Goal: Task Accomplishment & Management: Manage account settings

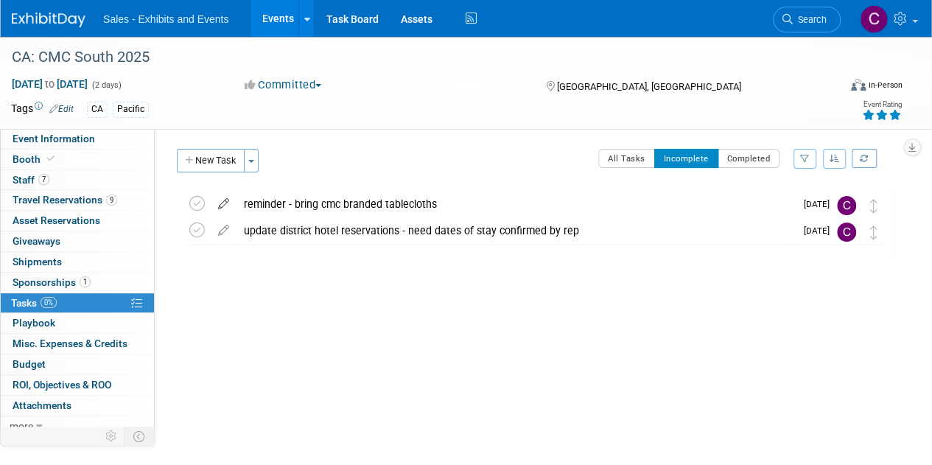
click at [227, 201] on icon at bounding box center [224, 201] width 26 height 18
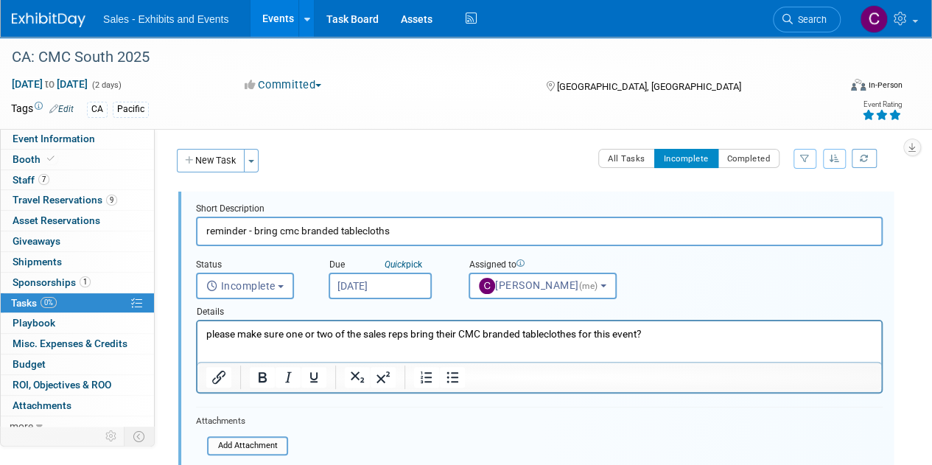
drag, startPoint x: 724, startPoint y: 338, endPoint x: 382, endPoint y: 657, distance: 468.2
click at [197, 333] on html "please make sure one or two of the sales reps bring their CMC branded tableclot…" at bounding box center [539, 331] width 684 height 20
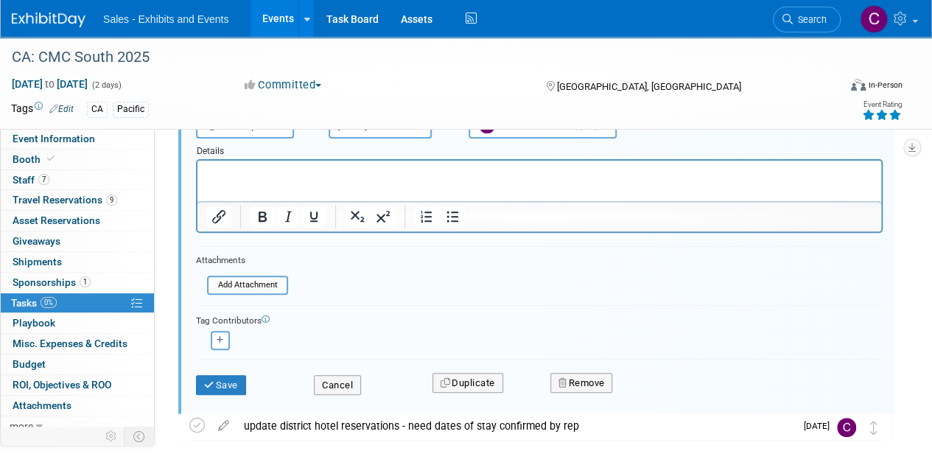
scroll to position [162, 0]
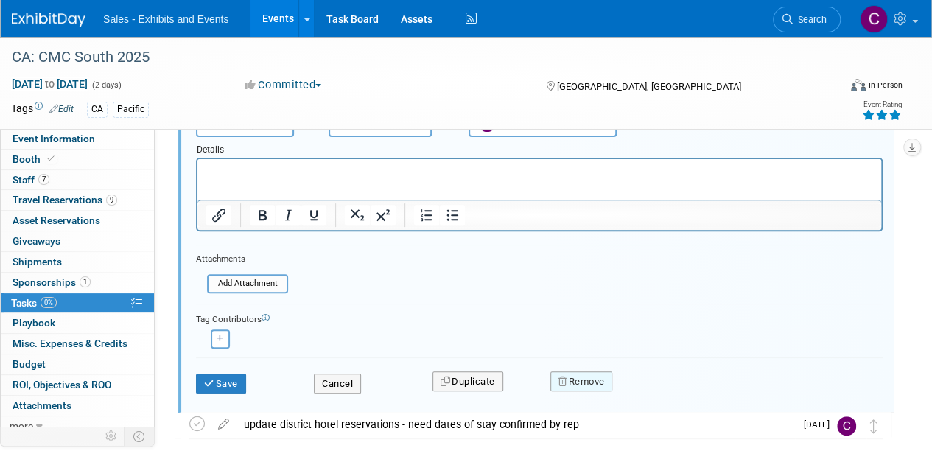
click at [572, 382] on button "Remove" at bounding box center [581, 381] width 63 height 21
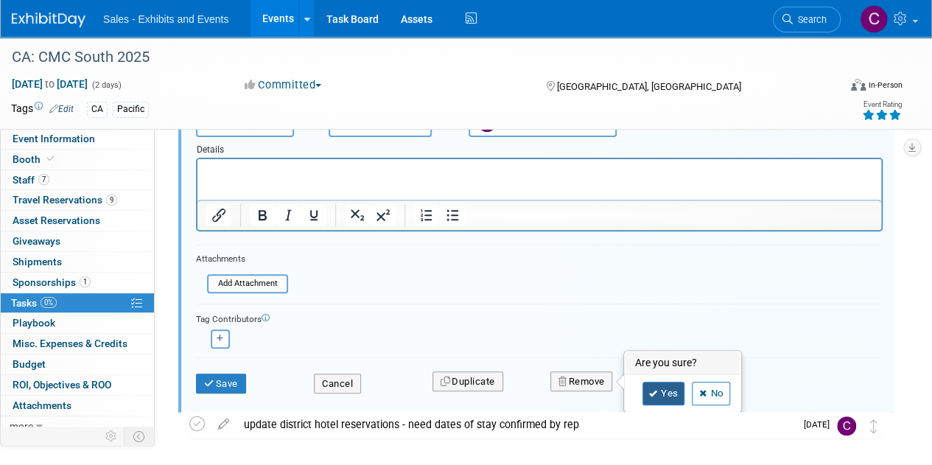
click at [660, 396] on link "Yes" at bounding box center [664, 394] width 43 height 24
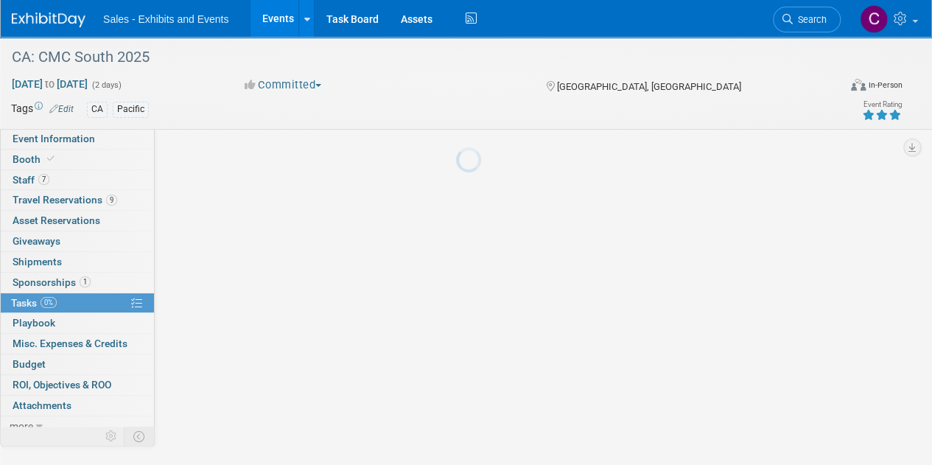
scroll to position [0, 0]
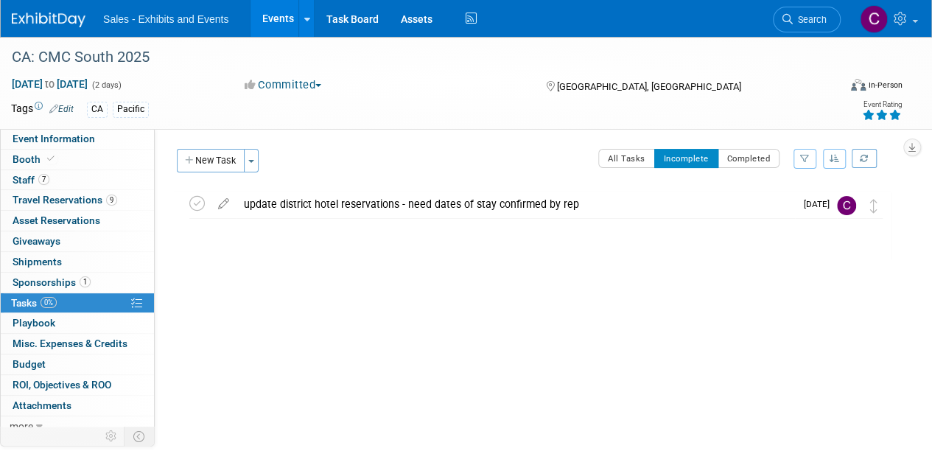
click at [276, 29] on link "Events" at bounding box center [278, 18] width 54 height 37
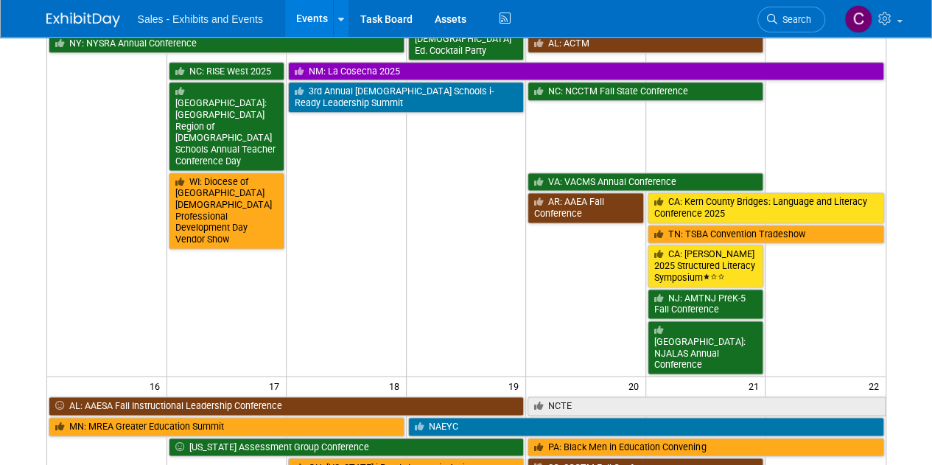
scroll to position [985, 0]
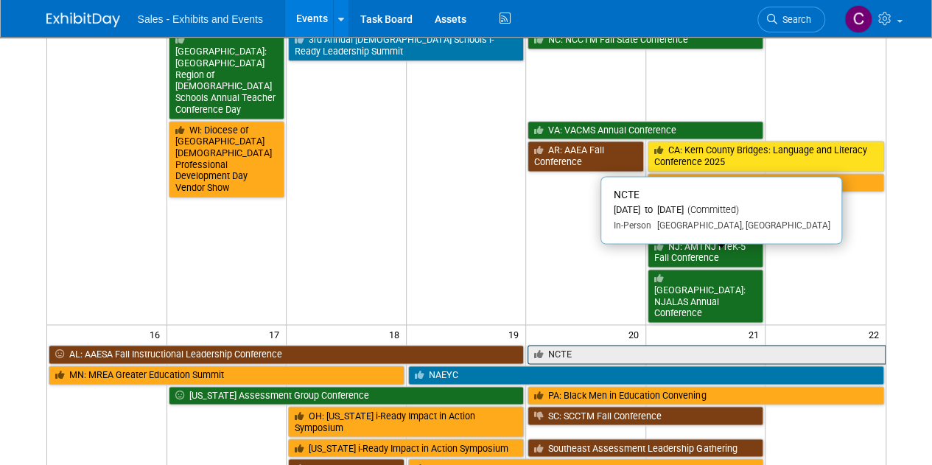
click at [573, 345] on link "NCTE" at bounding box center [706, 354] width 357 height 19
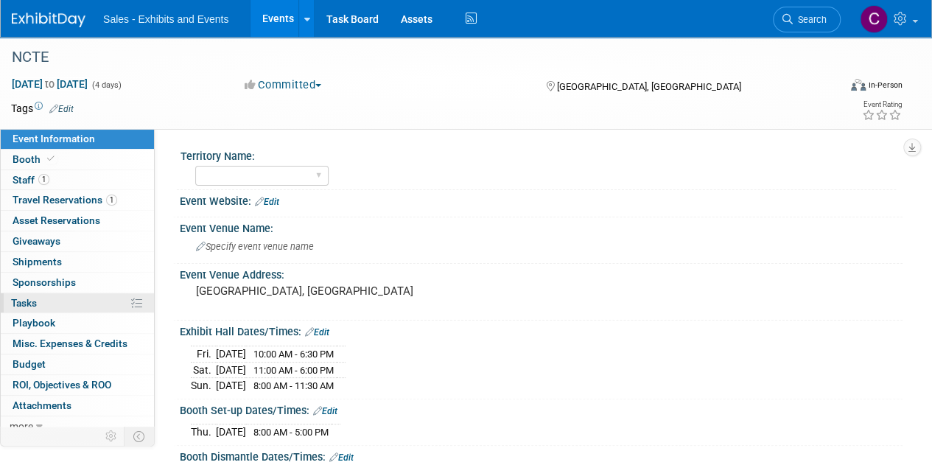
click at [24, 301] on span "Tasks 0%" at bounding box center [24, 303] width 26 height 12
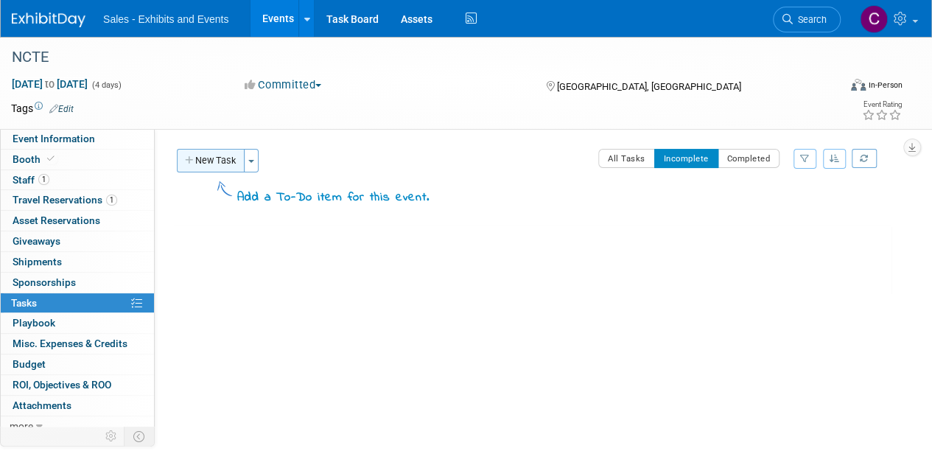
click at [212, 158] on button "New Task" at bounding box center [211, 161] width 68 height 24
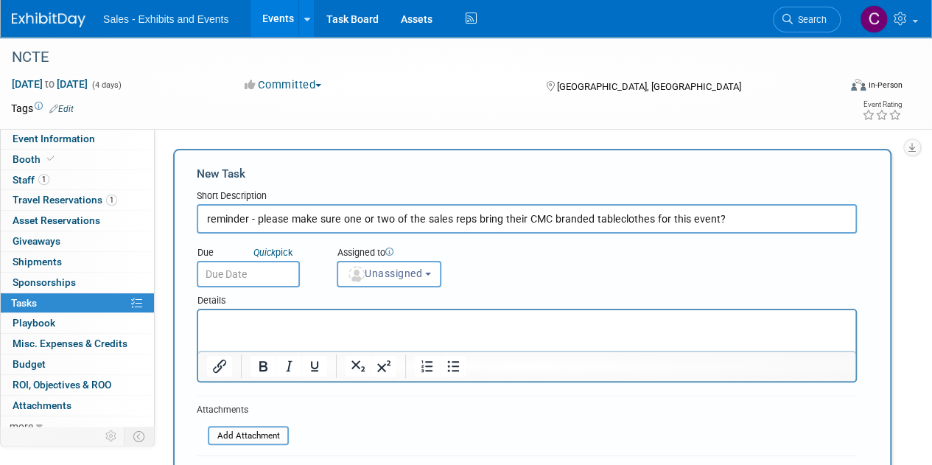
type input "reminder - please make sure one or two of the sales reps bring their CMC brande…"
click at [239, 285] on input "text" at bounding box center [248, 274] width 103 height 27
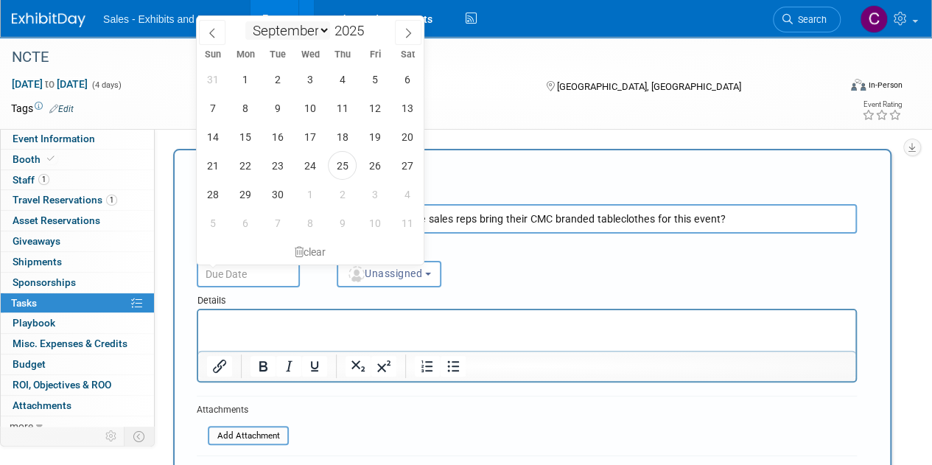
click at [327, 34] on select "January February March April May June July August September October November De…" at bounding box center [287, 30] width 85 height 18
select select "9"
click at [245, 21] on select "January February March April May June July August September October November De…" at bounding box center [287, 30] width 85 height 18
click at [315, 145] on span "15" at bounding box center [309, 136] width 29 height 29
type input "Oct 15, 2025"
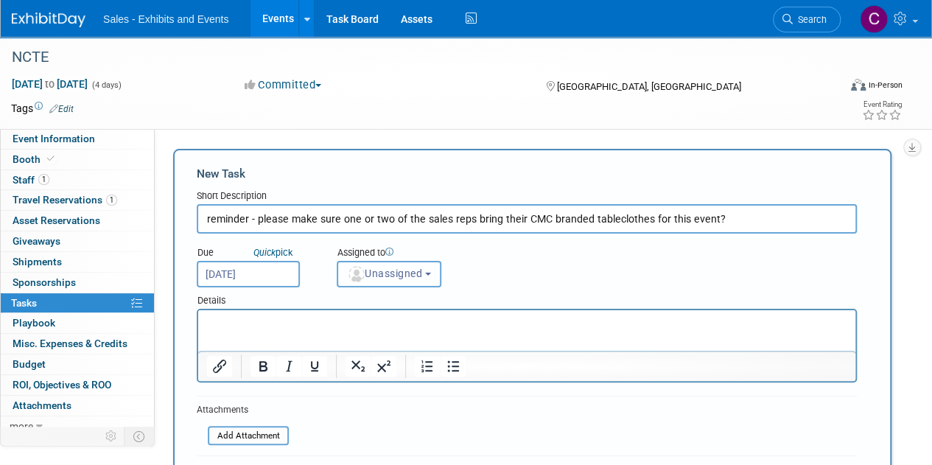
click at [389, 276] on span "Unassigned" at bounding box center [384, 273] width 75 height 12
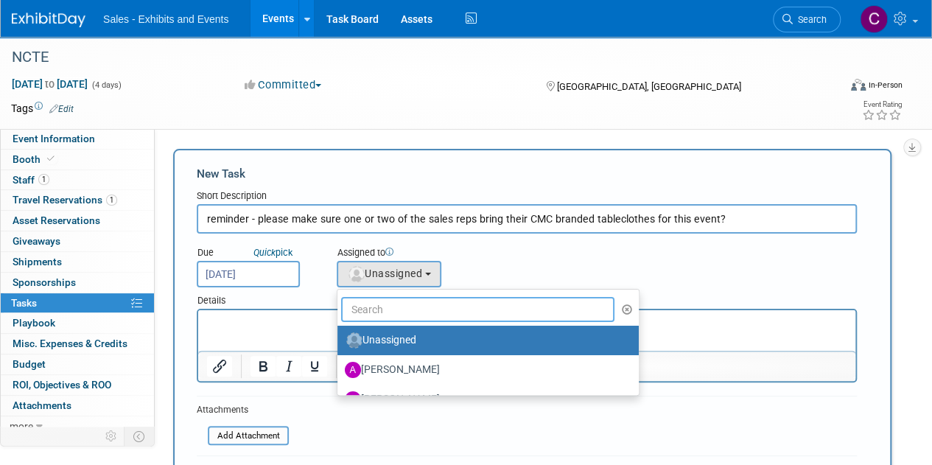
click at [386, 300] on input "text" at bounding box center [477, 309] width 273 height 25
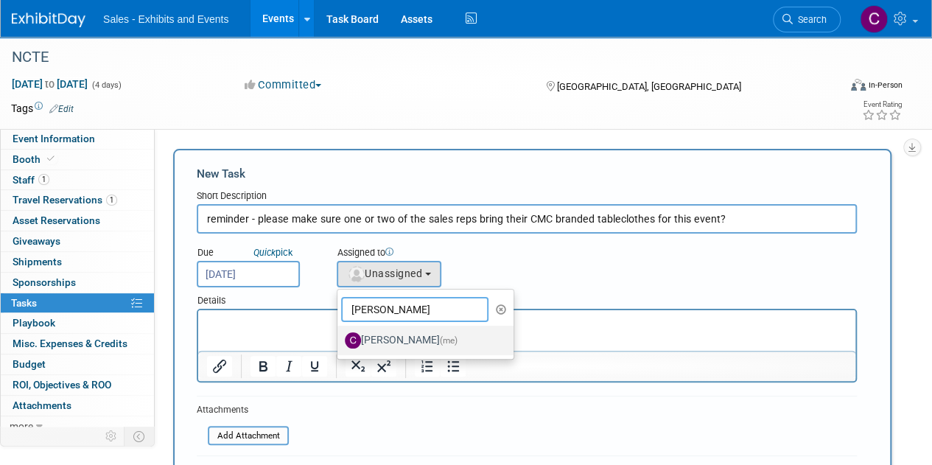
type input "christine"
click at [404, 334] on label "Christine Lurz (me)" at bounding box center [422, 341] width 154 height 24
click at [340, 334] on input "Christine Lurz (me)" at bounding box center [335, 339] width 10 height 10
select select "a9e3834d-668b-4315-a5d4-069993be606a"
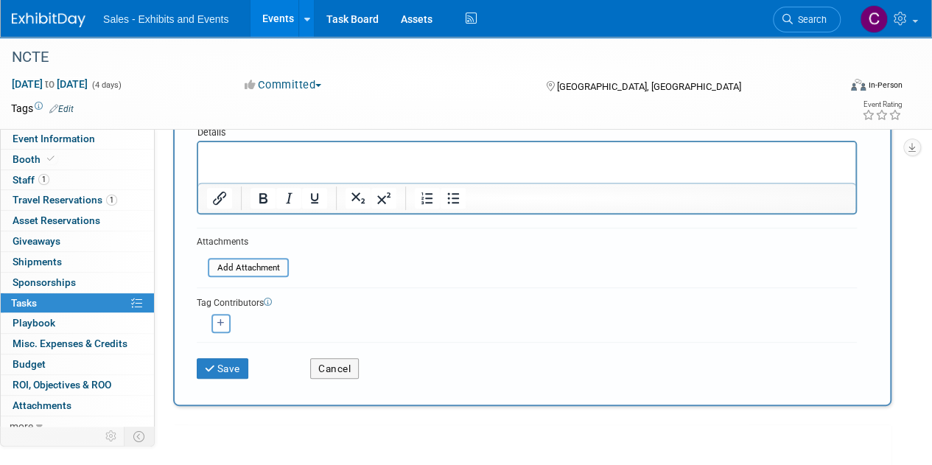
scroll to position [221, 0]
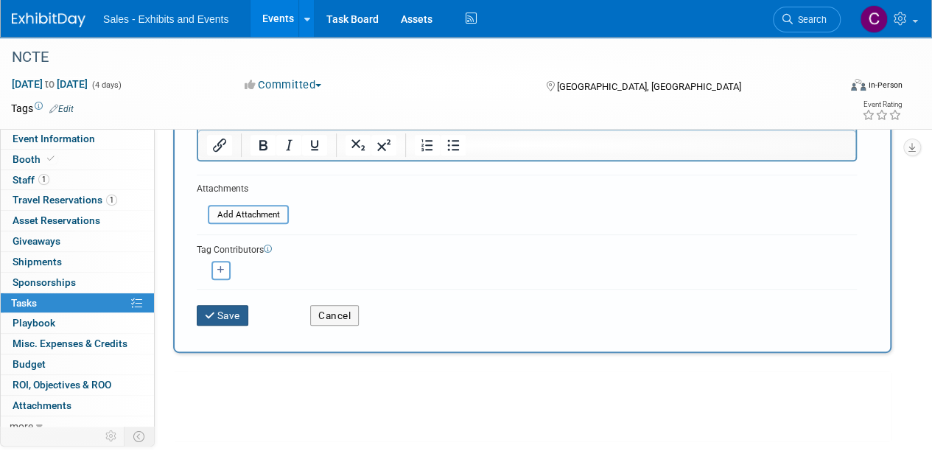
click at [237, 309] on button "Save" at bounding box center [223, 315] width 52 height 21
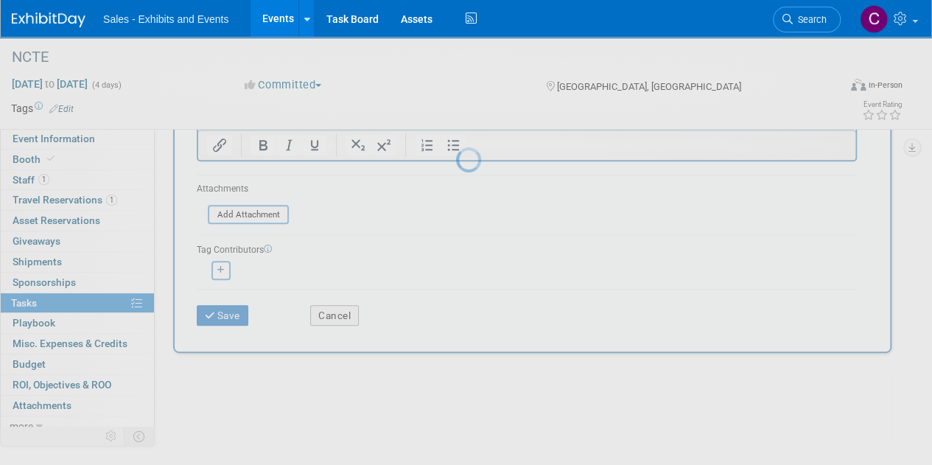
scroll to position [0, 0]
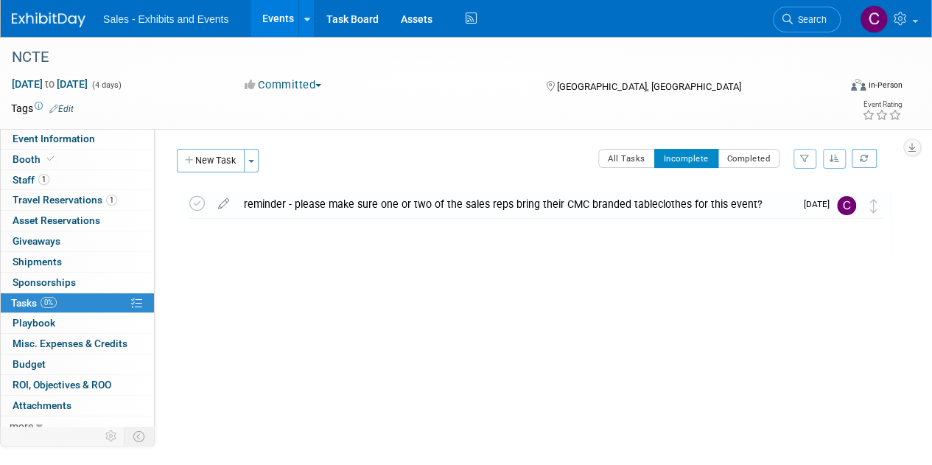
click at [270, 21] on link "Events" at bounding box center [278, 18] width 54 height 37
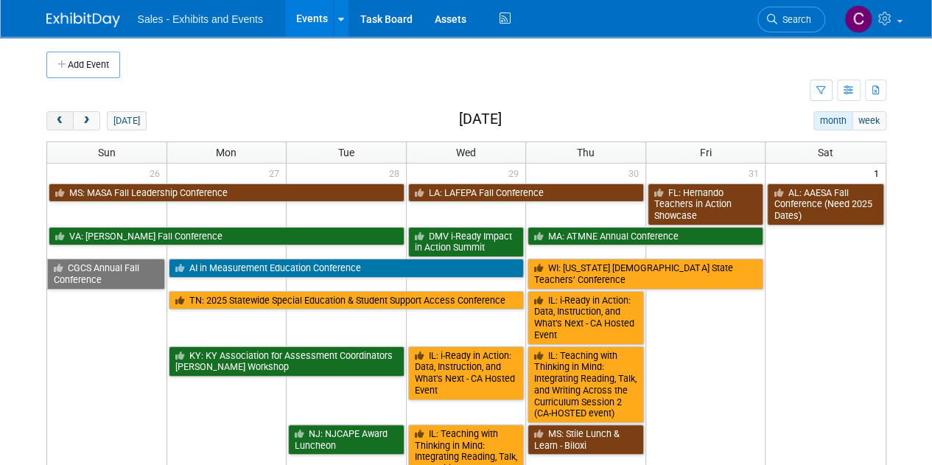
click at [59, 123] on span "prev" at bounding box center [60, 121] width 11 height 10
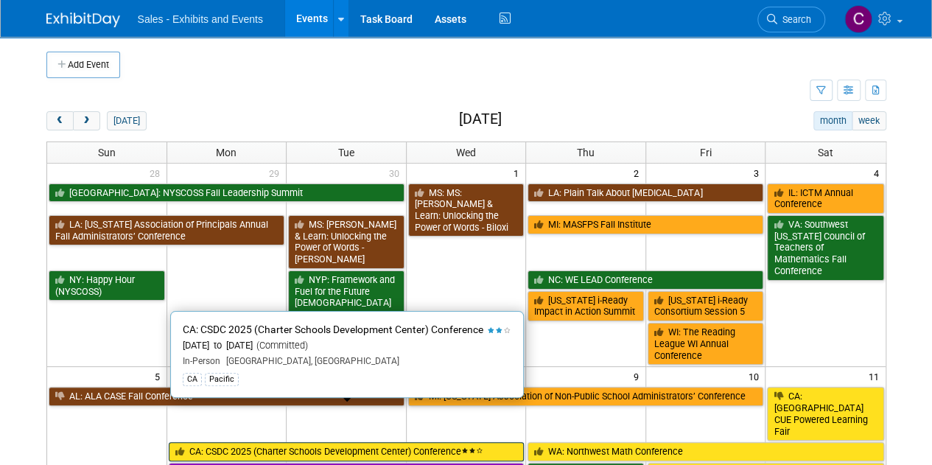
click at [236, 442] on link "CA: CSDC 2025 (Charter Schools Development Center) Conference" at bounding box center [347, 451] width 356 height 19
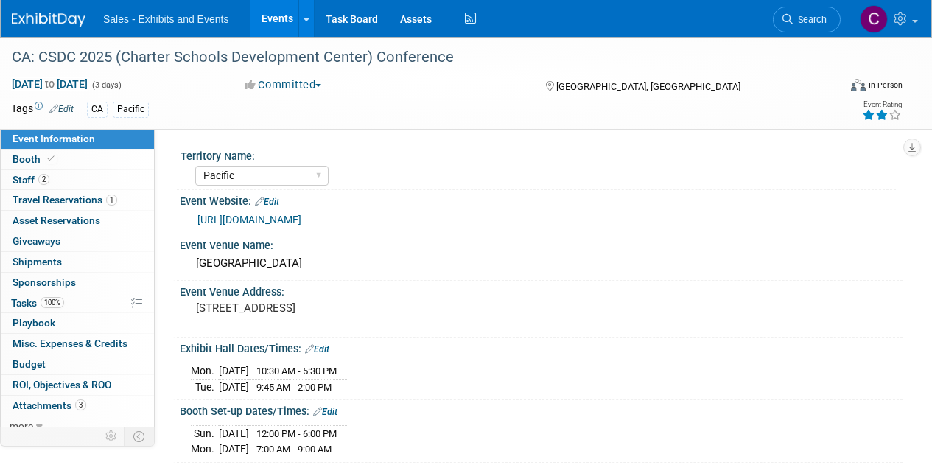
select select "Pacific"
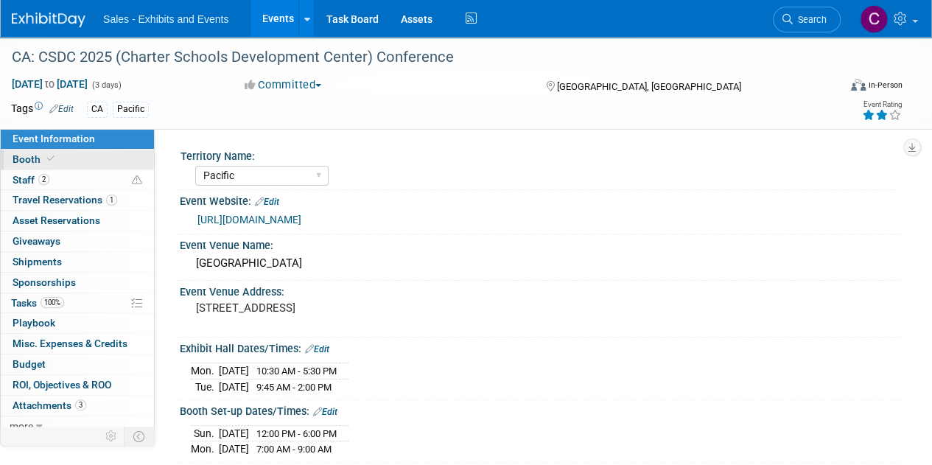
click at [28, 163] on span "Booth" at bounding box center [35, 159] width 45 height 12
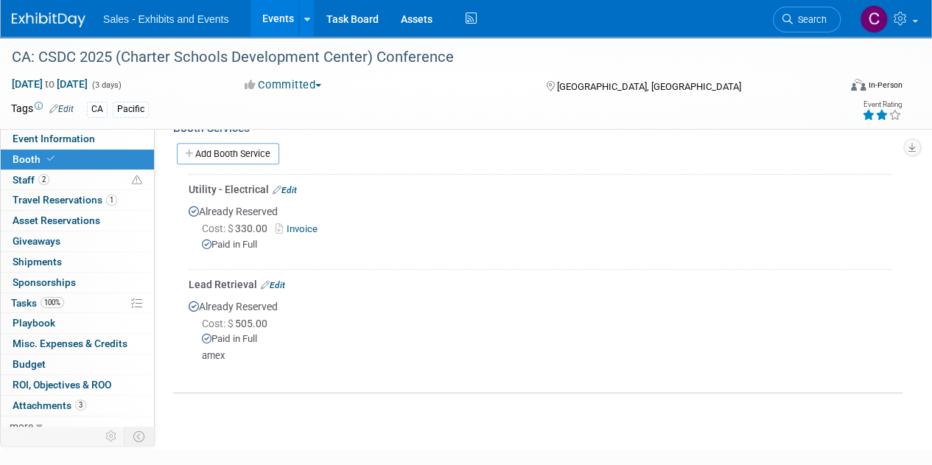
scroll to position [377, 0]
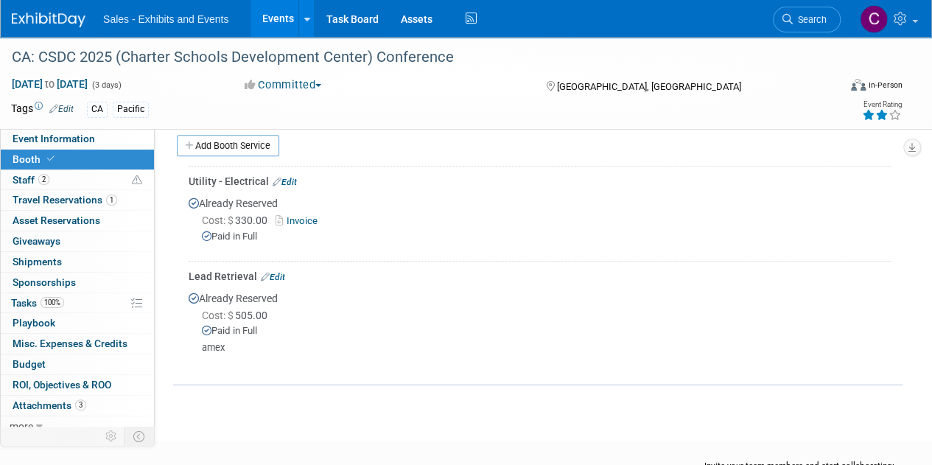
click at [280, 273] on link "Edit" at bounding box center [273, 277] width 24 height 10
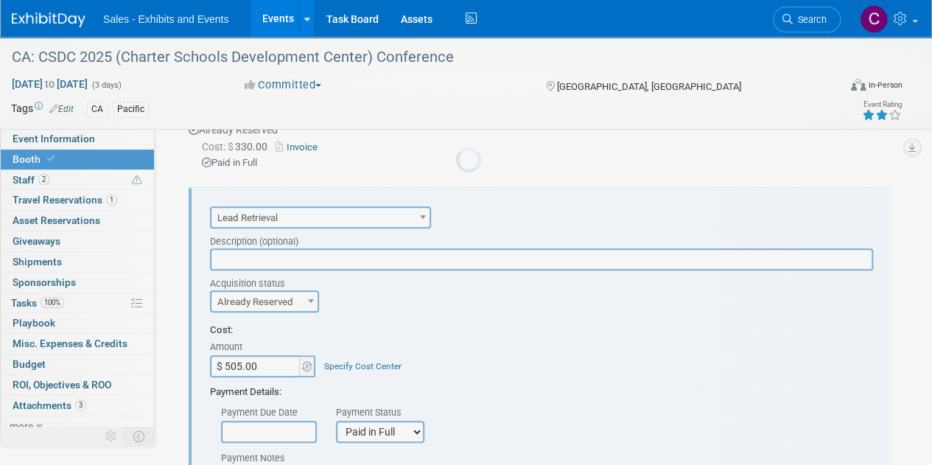
scroll to position [0, 0]
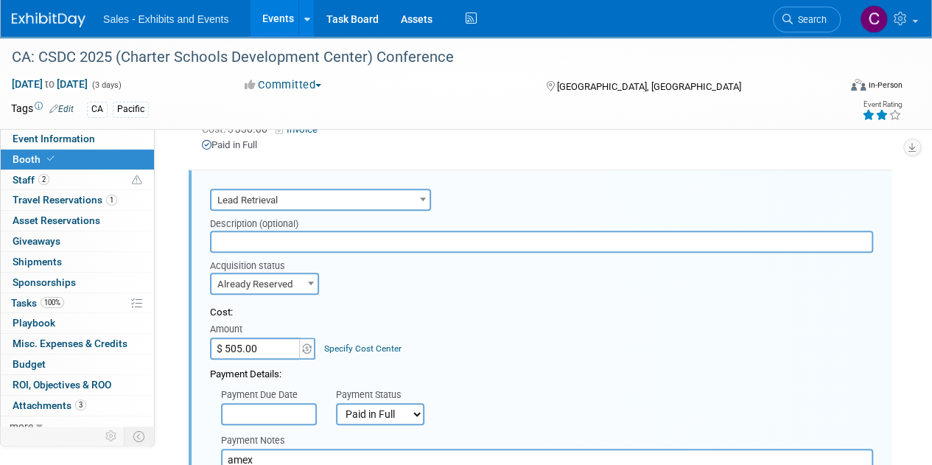
click at [408, 198] on span "Lead Retrieval" at bounding box center [320, 200] width 218 height 21
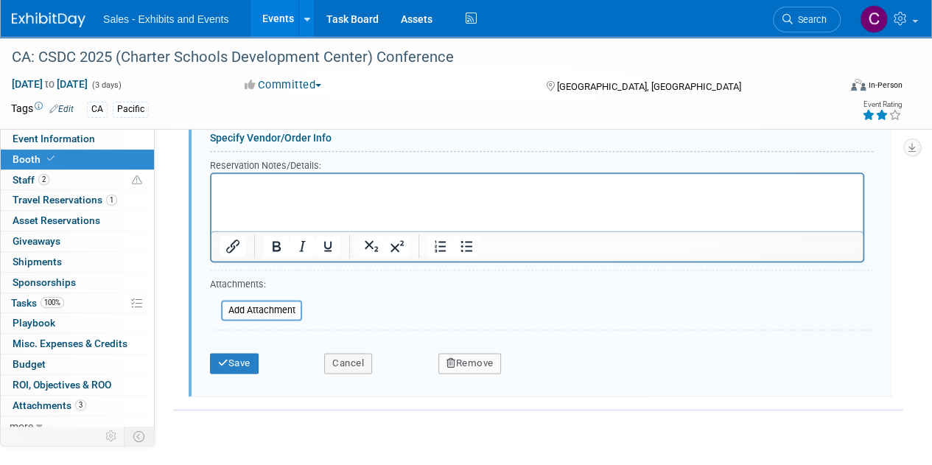
scroll to position [875, 0]
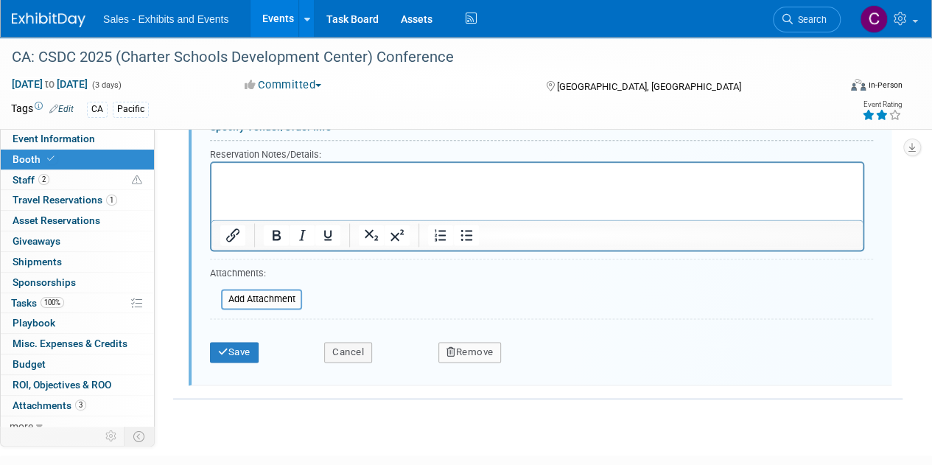
click at [494, 349] on form "Audio / Video Carpet / Flooring Catering / Food / Beverage Floral / Decorative …" at bounding box center [541, 74] width 663 height 591
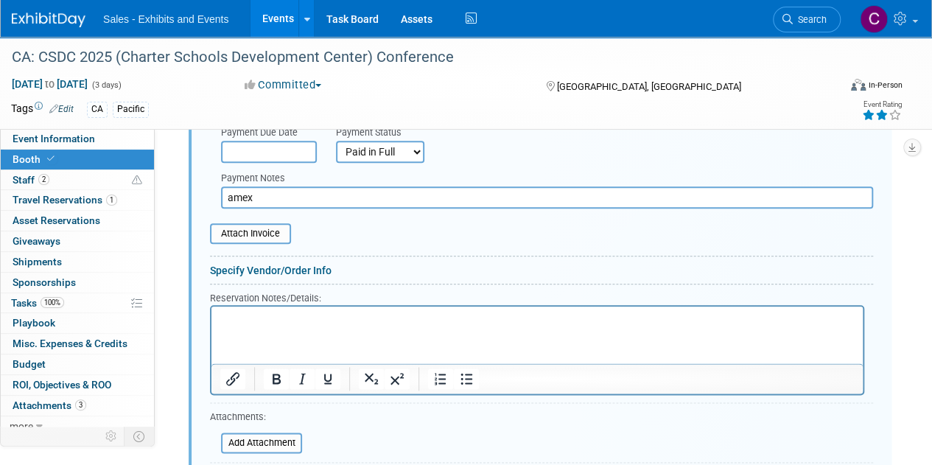
scroll to position [918, 0]
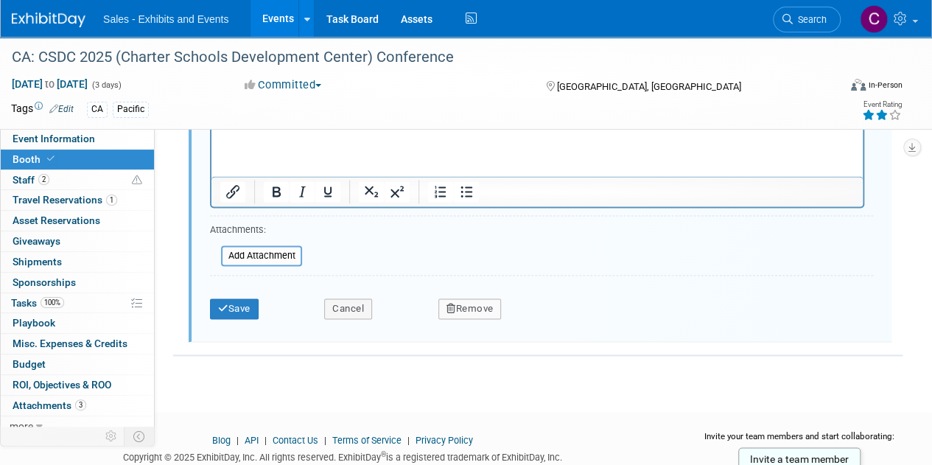
click at [488, 304] on button "Remove" at bounding box center [469, 308] width 63 height 21
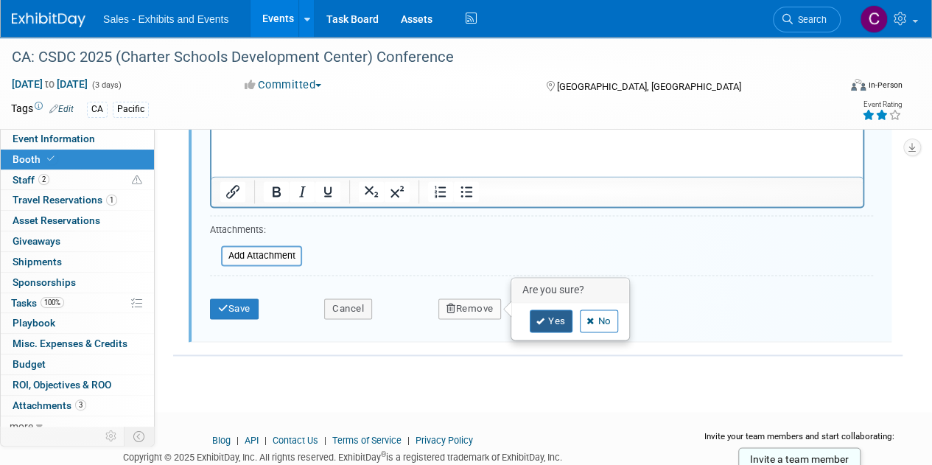
click at [543, 318] on icon at bounding box center [540, 322] width 9 height 8
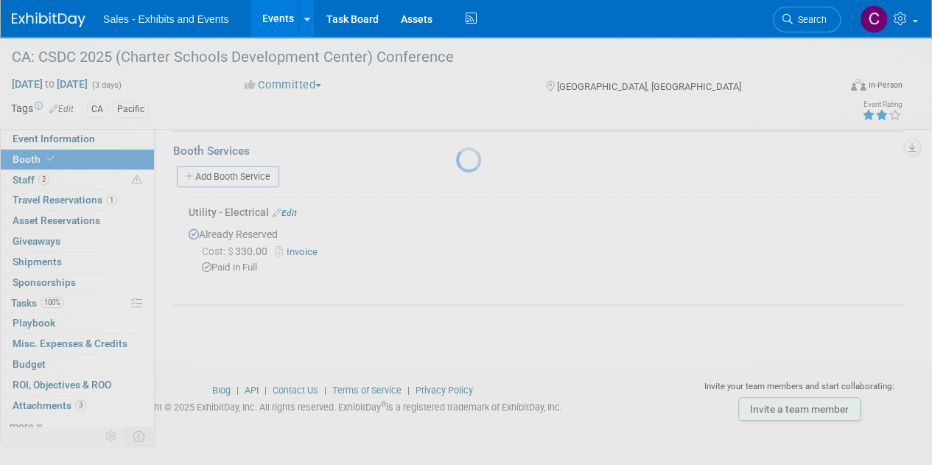
scroll to position [343, 0]
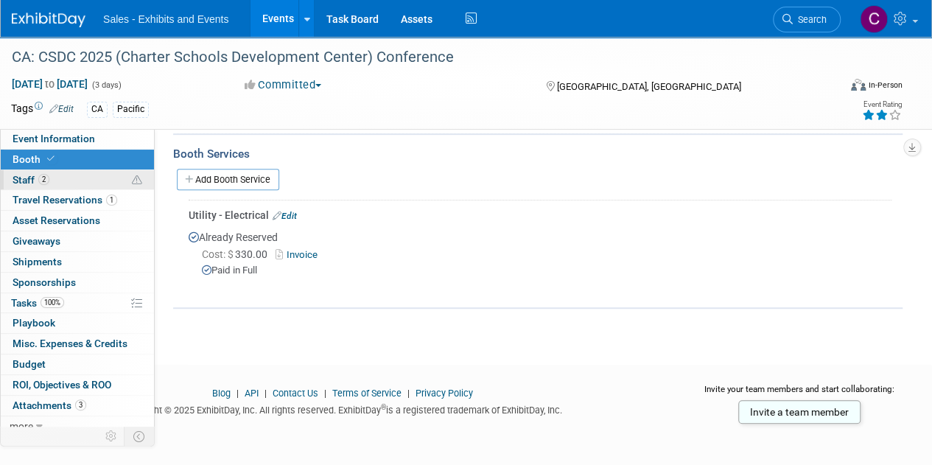
click at [18, 174] on span "Staff 2" at bounding box center [31, 180] width 37 height 12
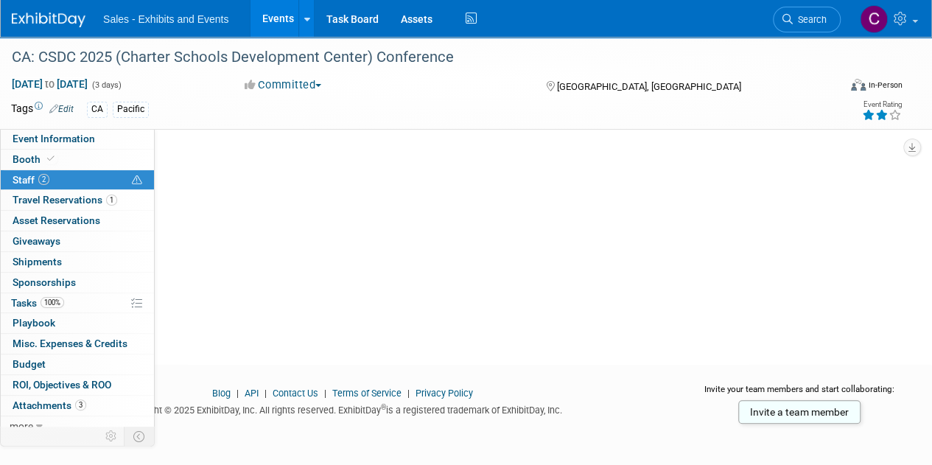
scroll to position [0, 0]
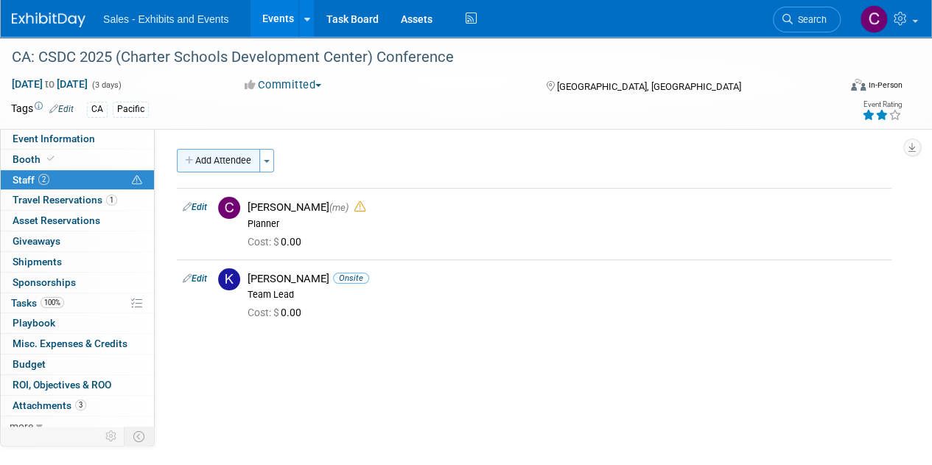
click at [212, 167] on button "Add Attendee" at bounding box center [218, 161] width 83 height 24
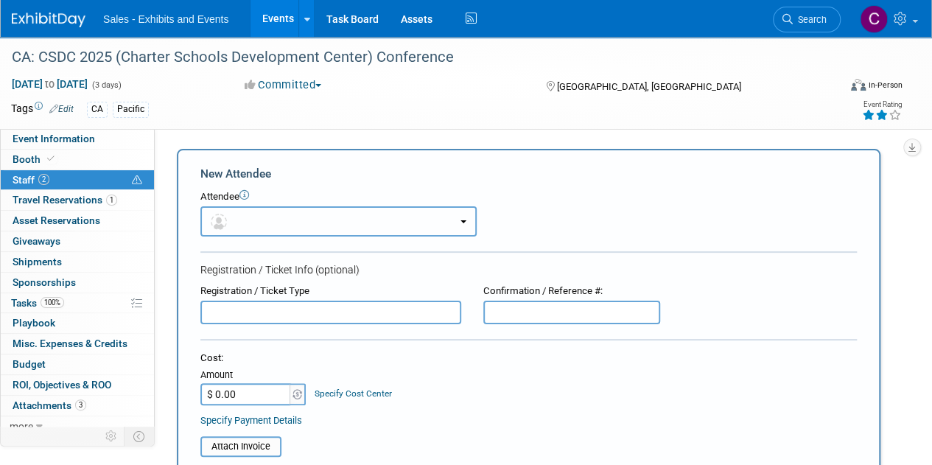
click at [303, 231] on button "button" at bounding box center [338, 221] width 276 height 30
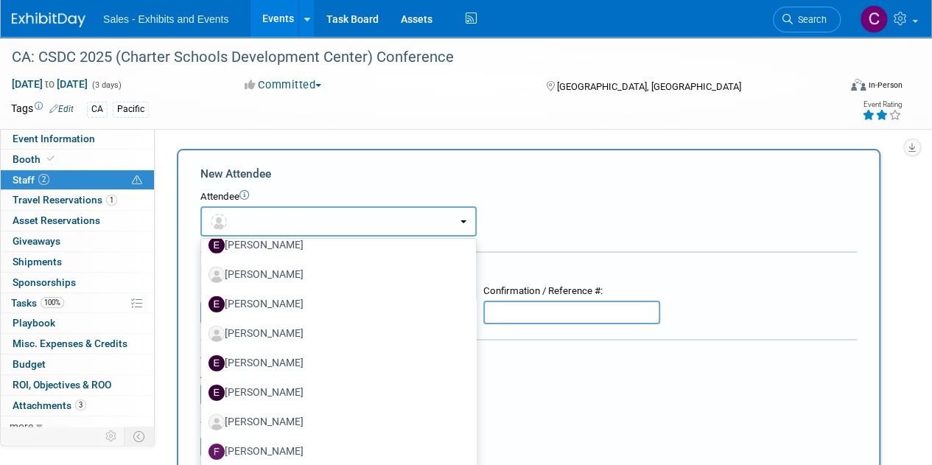
scroll to position [2435, 0]
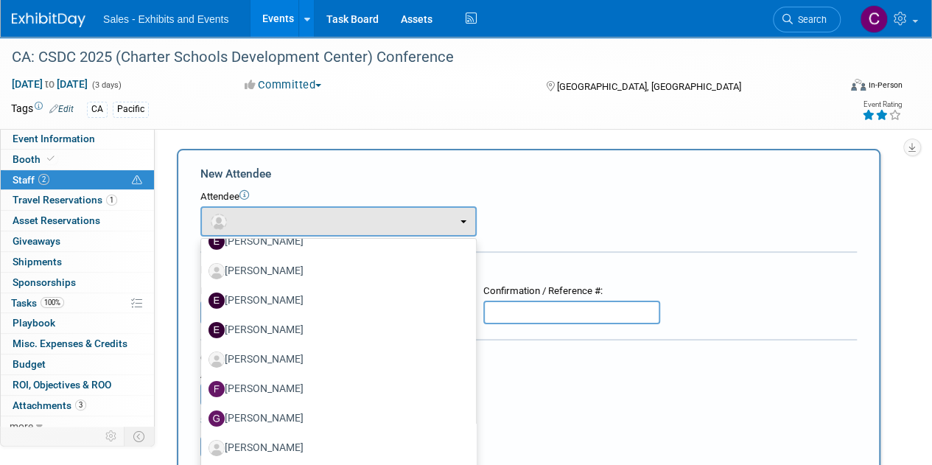
click at [926, 198] on div "Event Information Event Info Booth Booth 2 Staff 2 Staff 1 Travel Reservations …" at bounding box center [466, 466] width 932 height 859
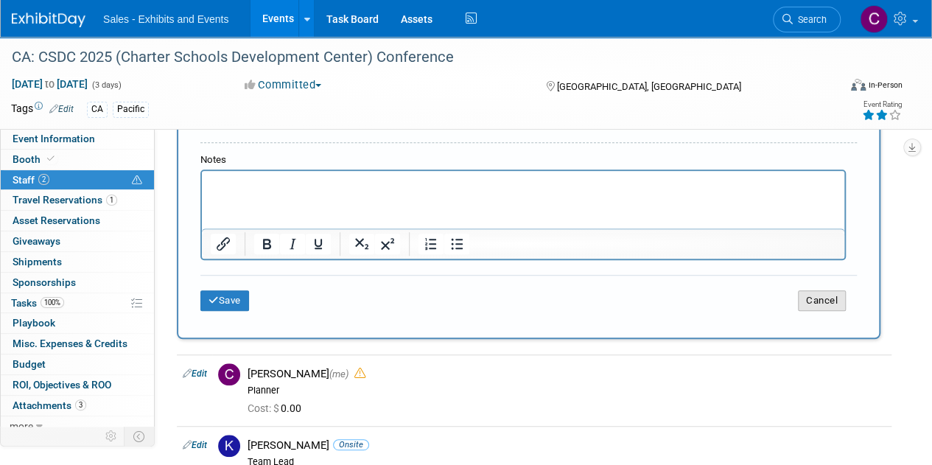
click at [825, 299] on button "Cancel" at bounding box center [822, 300] width 48 height 21
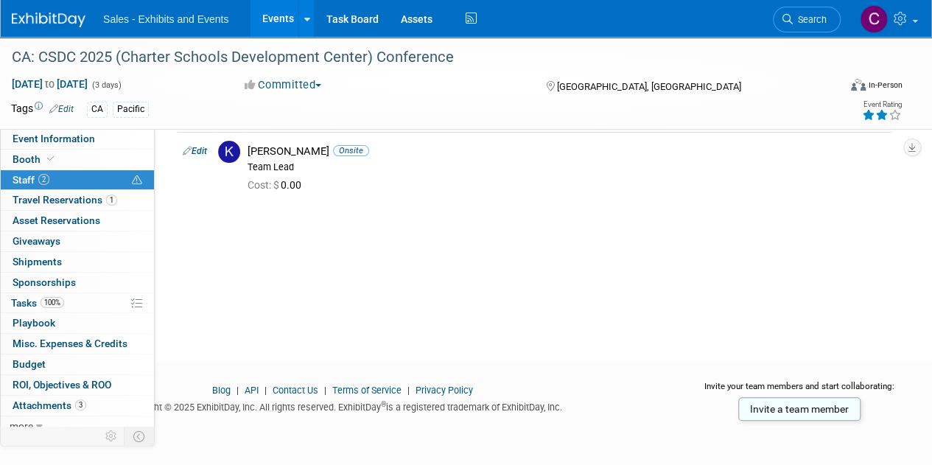
scroll to position [127, 0]
click at [900, 15] on icon at bounding box center [902, 18] width 17 height 13
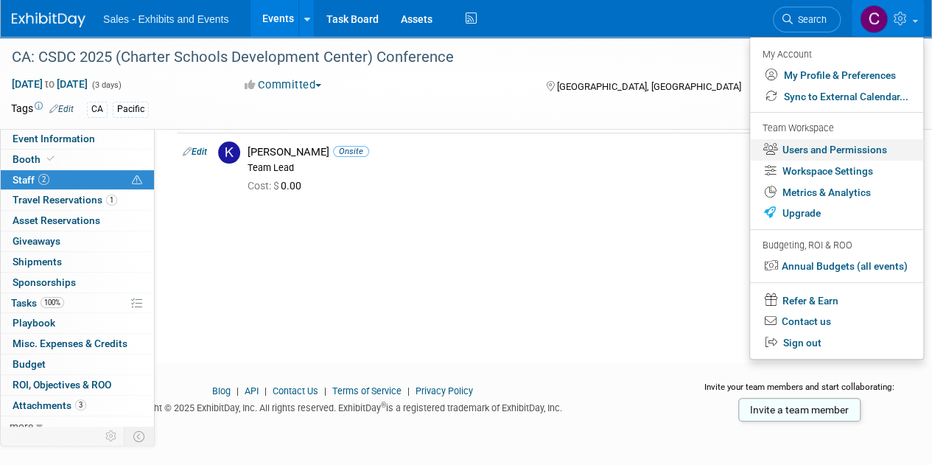
click at [808, 150] on link "Users and Permissions" at bounding box center [836, 149] width 173 height 21
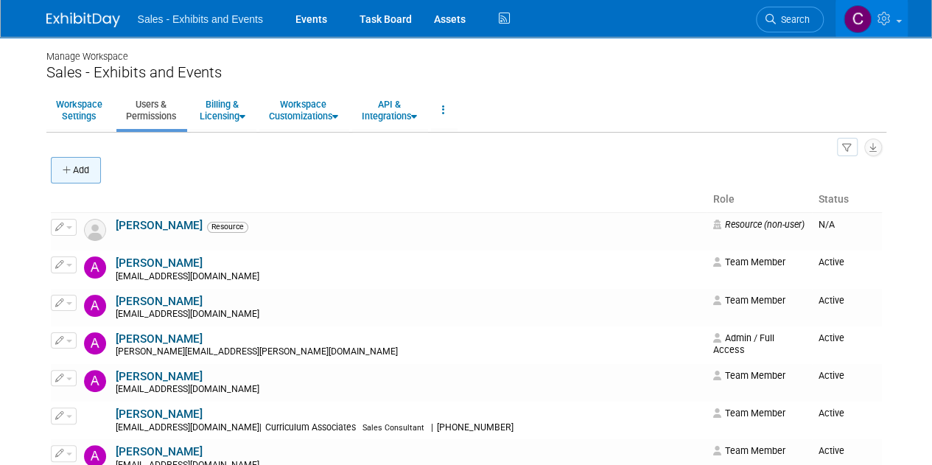
click at [83, 175] on button "Add" at bounding box center [76, 170] width 50 height 27
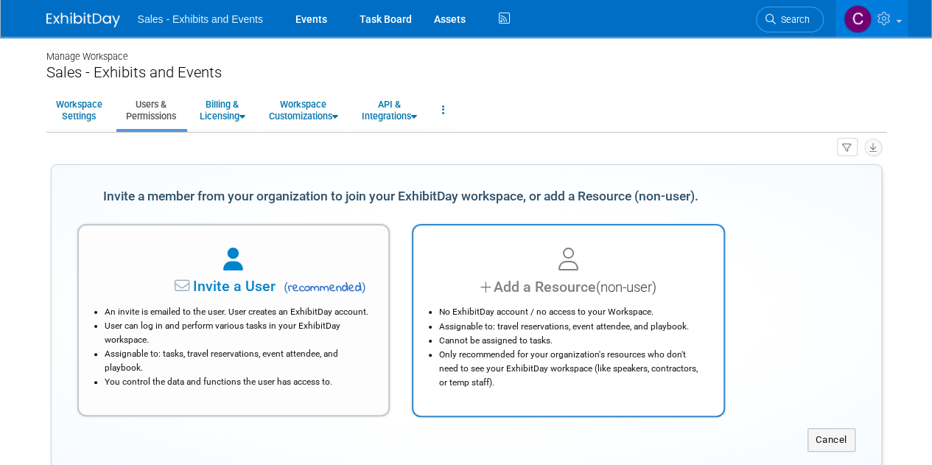
click at [570, 324] on li "Assignable to: travel reservations, event attendee, and playbook." at bounding box center [572, 327] width 266 height 14
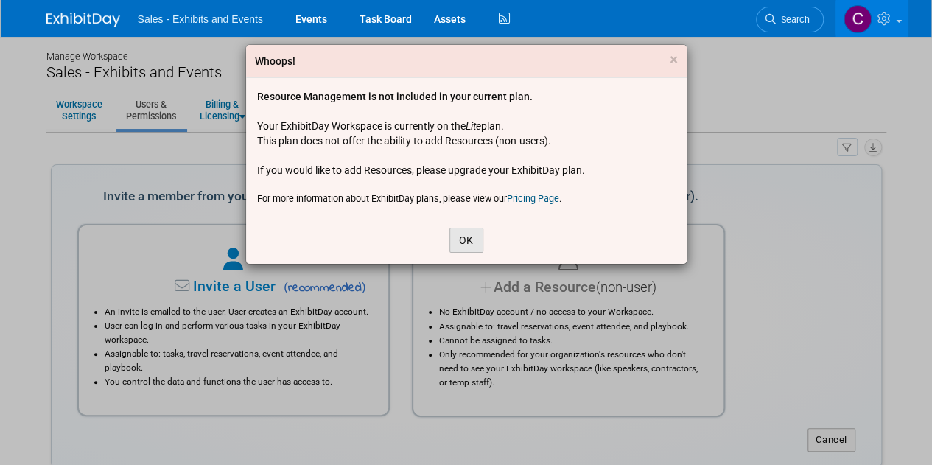
click at [470, 246] on button "OK" at bounding box center [466, 240] width 34 height 25
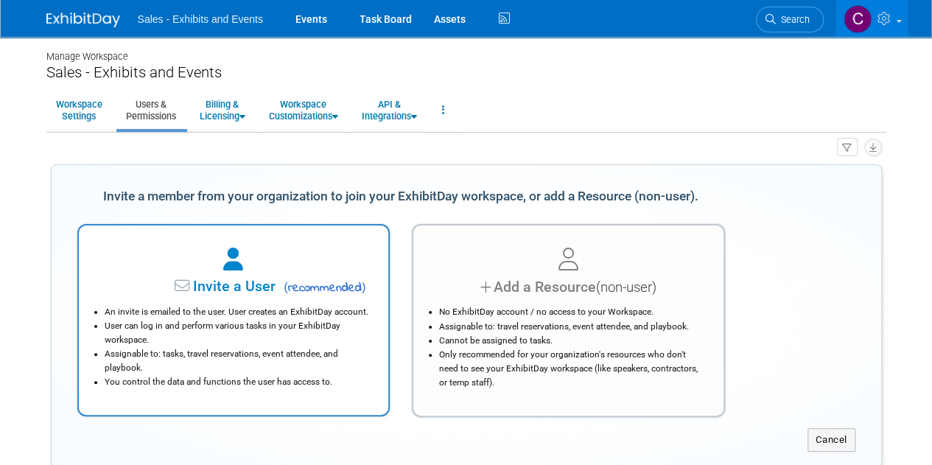
click at [283, 344] on li "User can log in and perform various tasks in your ExhibitDay workspace." at bounding box center [238, 333] width 266 height 28
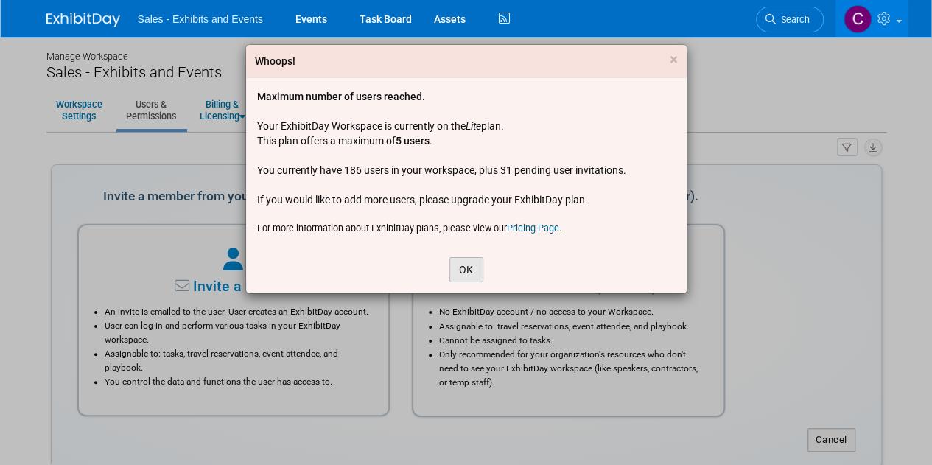
click at [472, 269] on button "OK" at bounding box center [466, 269] width 34 height 25
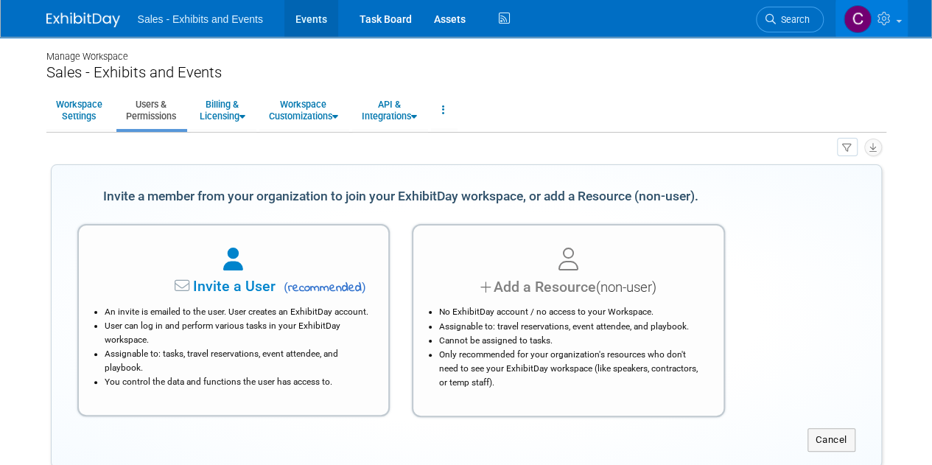
click at [293, 21] on link "Events" at bounding box center [311, 18] width 54 height 37
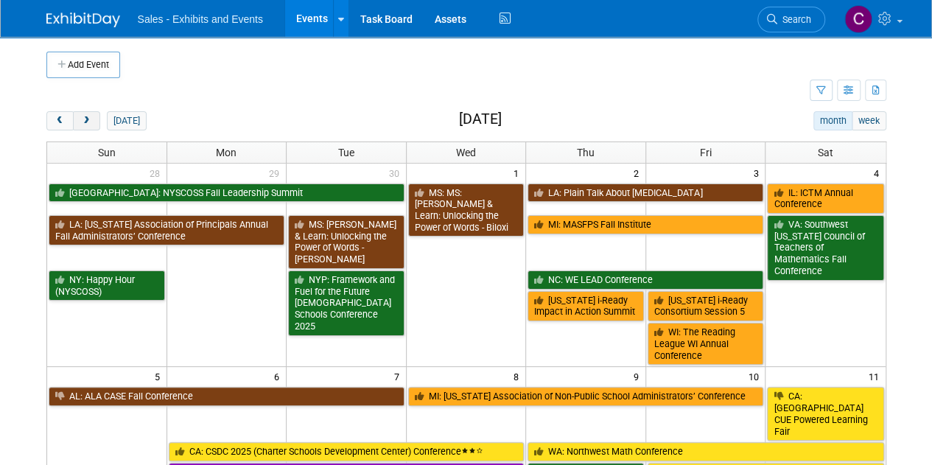
click at [91, 119] on button "next" at bounding box center [86, 120] width 27 height 19
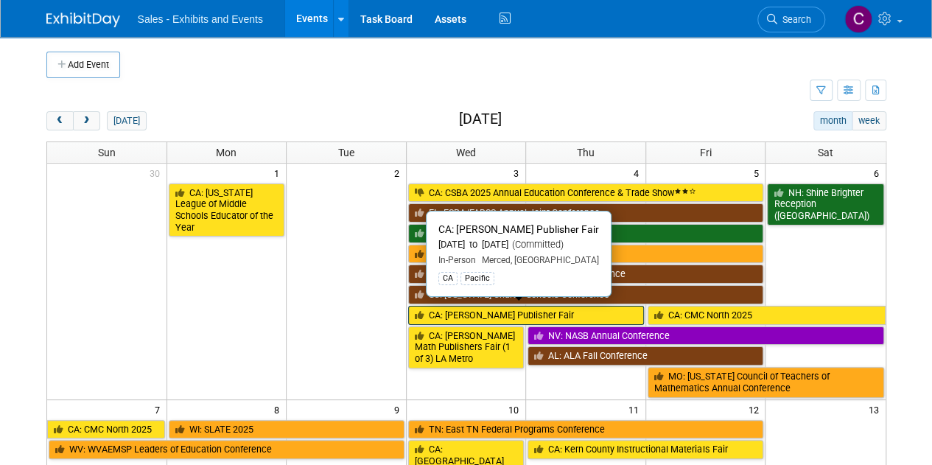
click at [483, 307] on link "CA: [PERSON_NAME] Publisher Fair" at bounding box center [526, 315] width 236 height 19
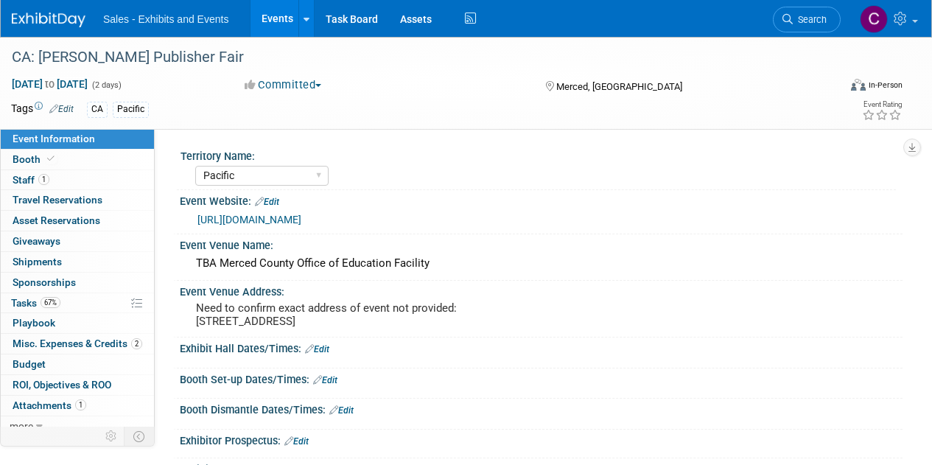
select select "Pacific"
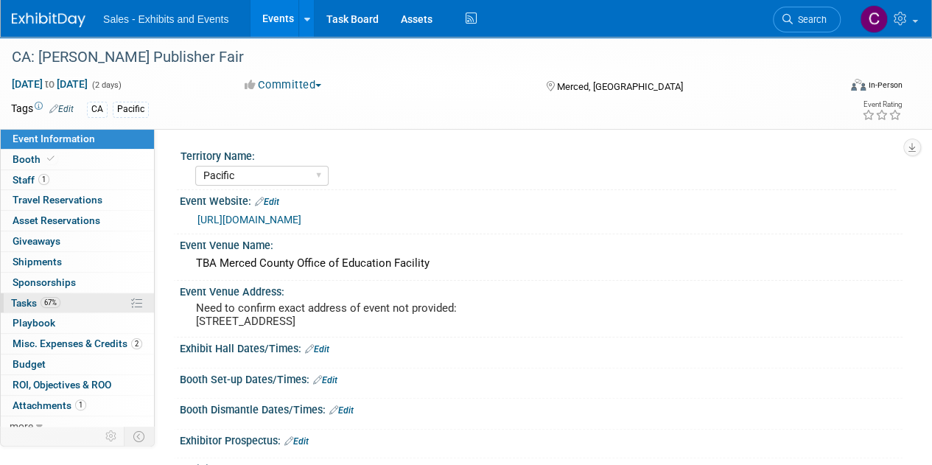
click at [27, 300] on span "Tasks 67%" at bounding box center [35, 303] width 49 height 12
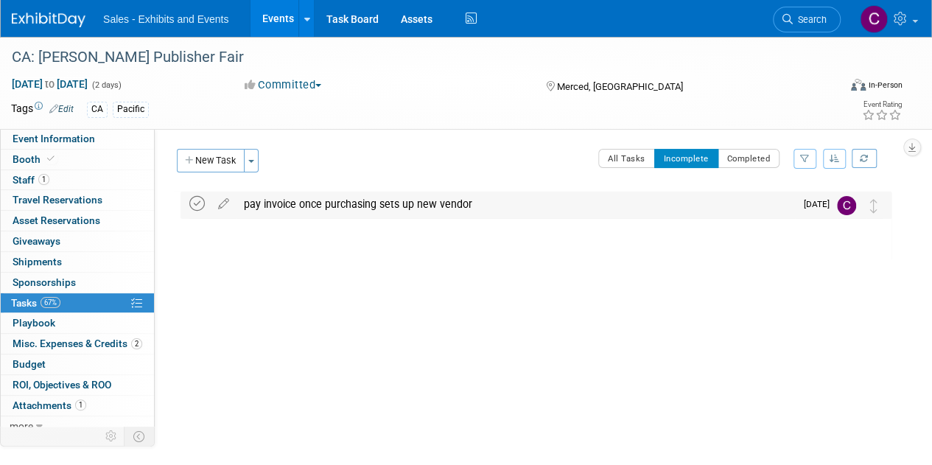
click at [203, 204] on icon at bounding box center [196, 203] width 15 height 15
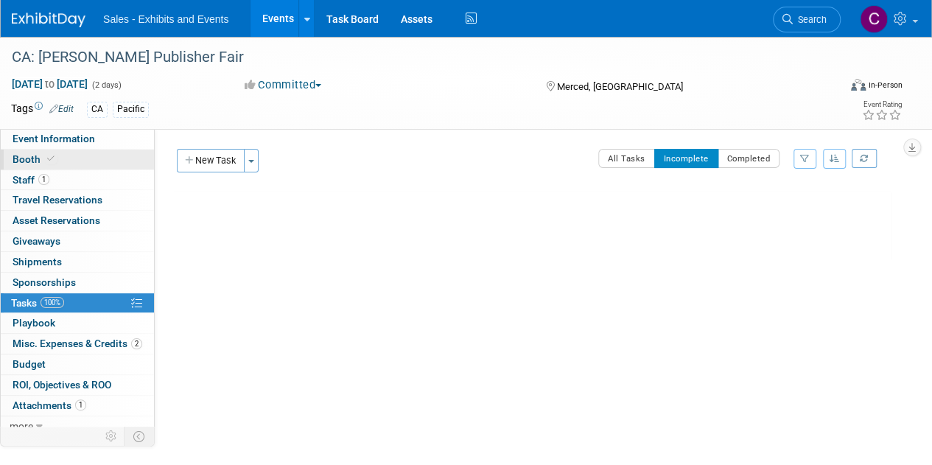
click at [25, 155] on span "Booth" at bounding box center [35, 159] width 45 height 12
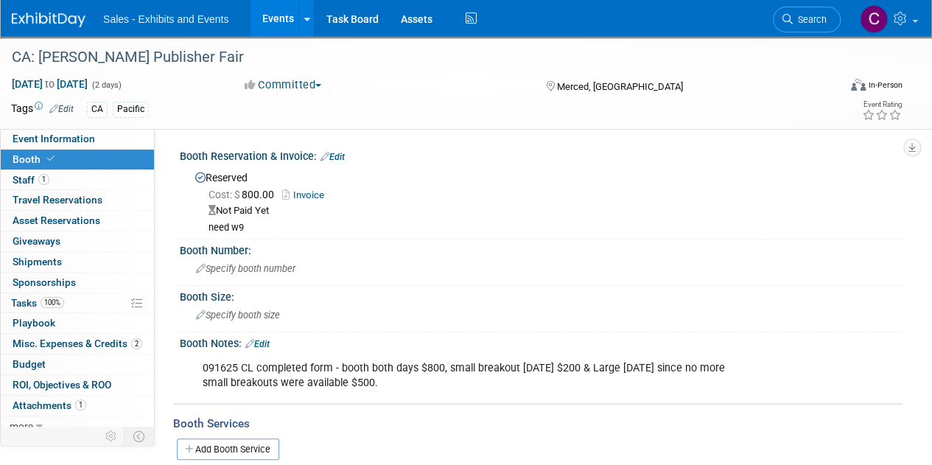
click at [338, 157] on link "Edit" at bounding box center [333, 157] width 24 height 10
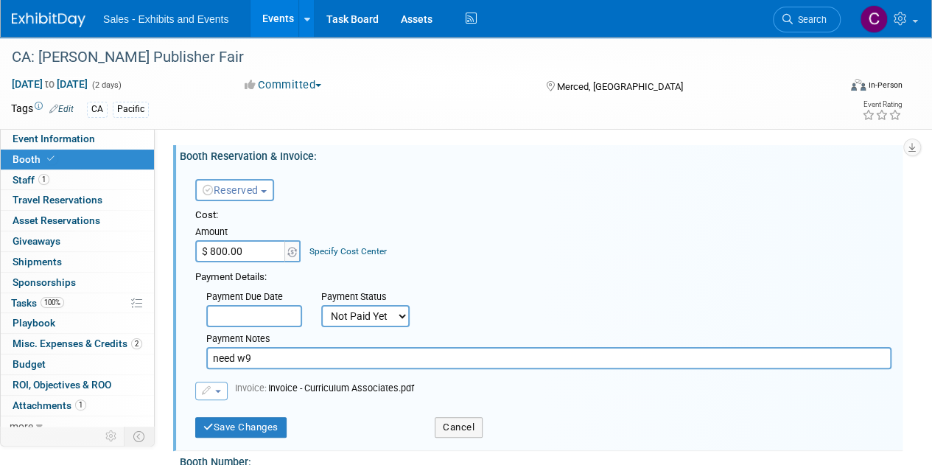
click at [349, 321] on select "Not Paid Yet Partially Paid Paid in Full" at bounding box center [365, 316] width 88 height 22
select select "1"
click at [321, 305] on select "Not Paid Yet Partially Paid Paid in Full" at bounding box center [365, 316] width 88 height 22
drag, startPoint x: 301, startPoint y: 362, endPoint x: 31, endPoint y: 244, distance: 295.0
click at [48, 360] on div "Event Information Event Info Booth Booth 1 Staff 1 Staff 0 Travel Reservations …" at bounding box center [466, 366] width 932 height 658
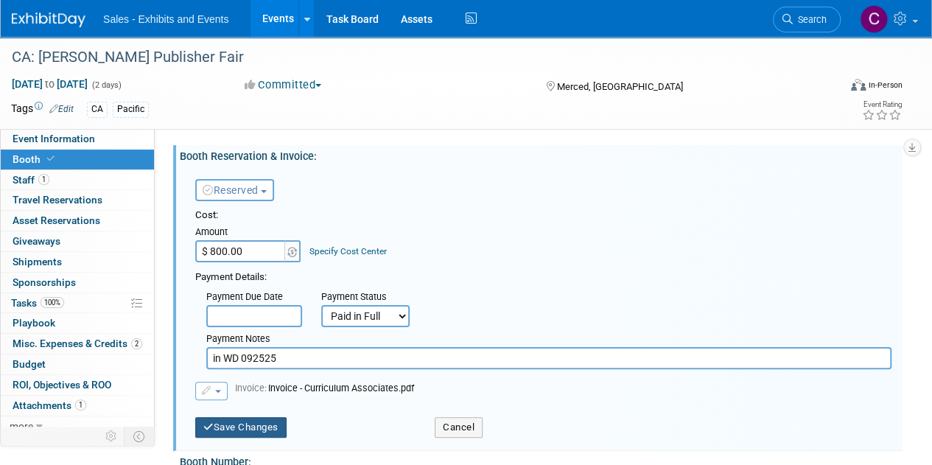
type input "in WD 092525"
click at [243, 429] on button "Save Changes" at bounding box center [240, 427] width 91 height 21
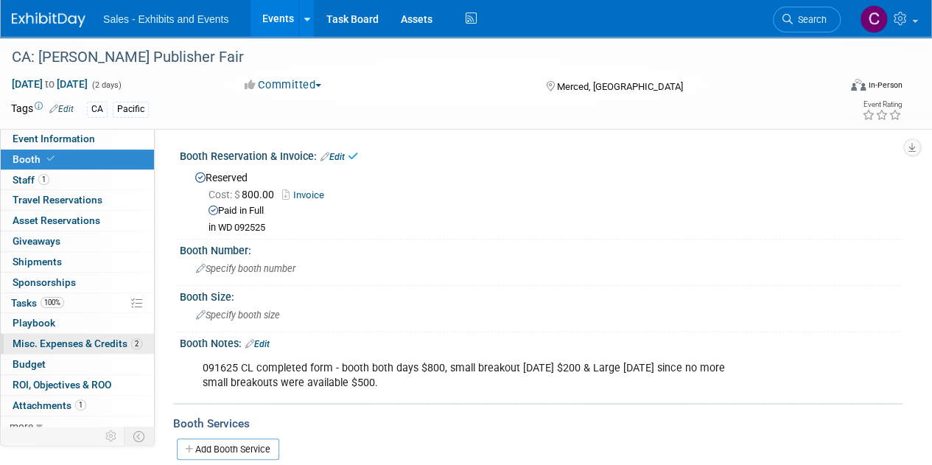
click at [38, 347] on span "Misc. Expenses & Credits 2" at bounding box center [78, 343] width 130 height 12
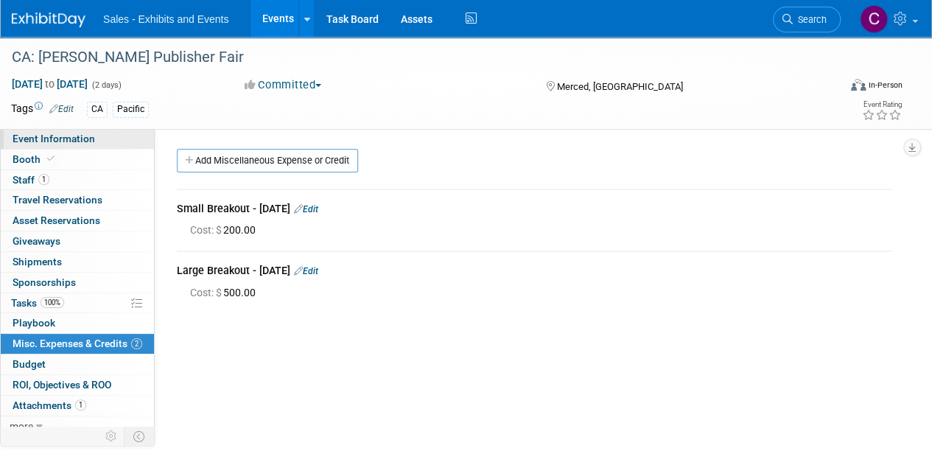
click at [65, 133] on span "Event Information" at bounding box center [54, 139] width 83 height 12
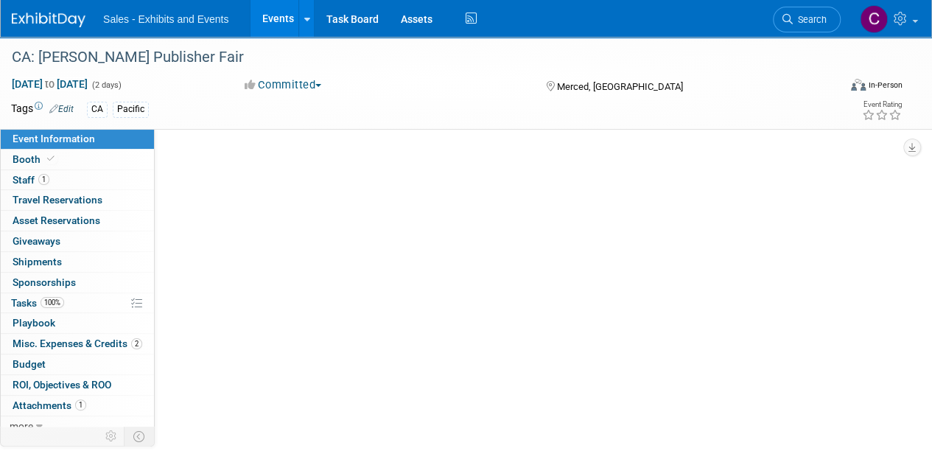
select select "Pacific"
